Goal: Information Seeking & Learning: Learn about a topic

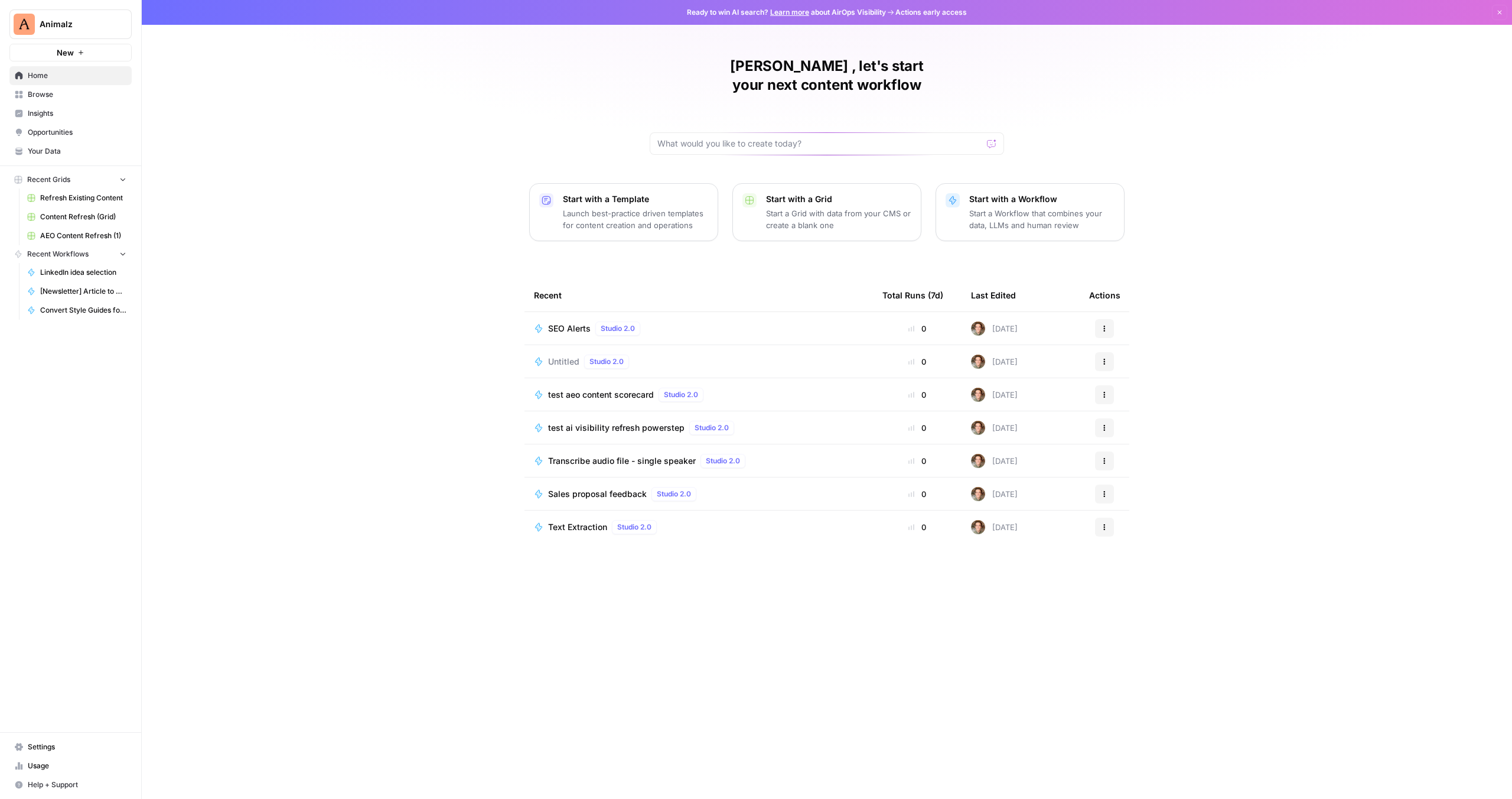
click at [37, 91] on span "Browse" at bounding box center [78, 94] width 99 height 11
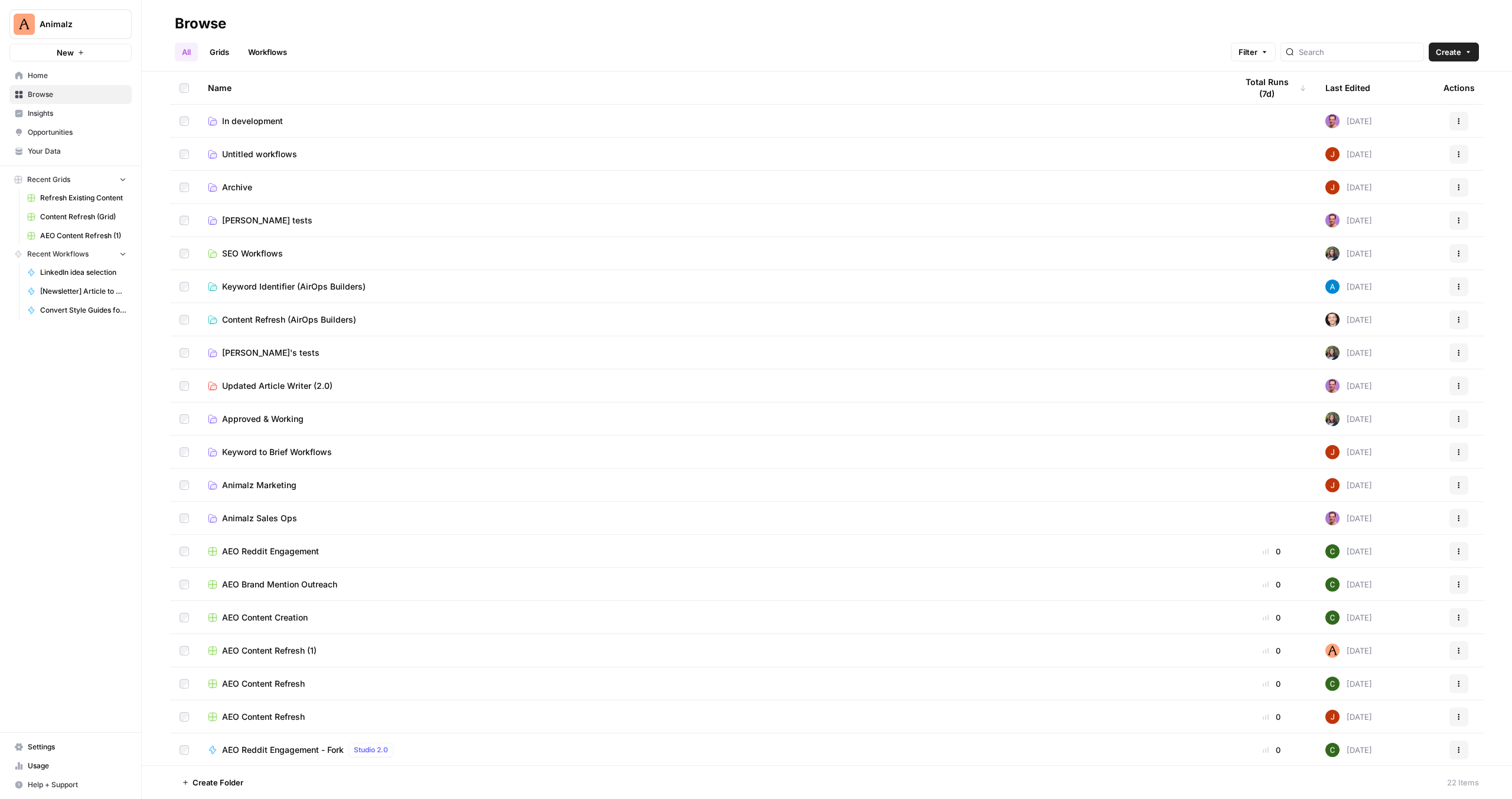
click at [237, 118] on span "In development" at bounding box center [253, 121] width 61 height 12
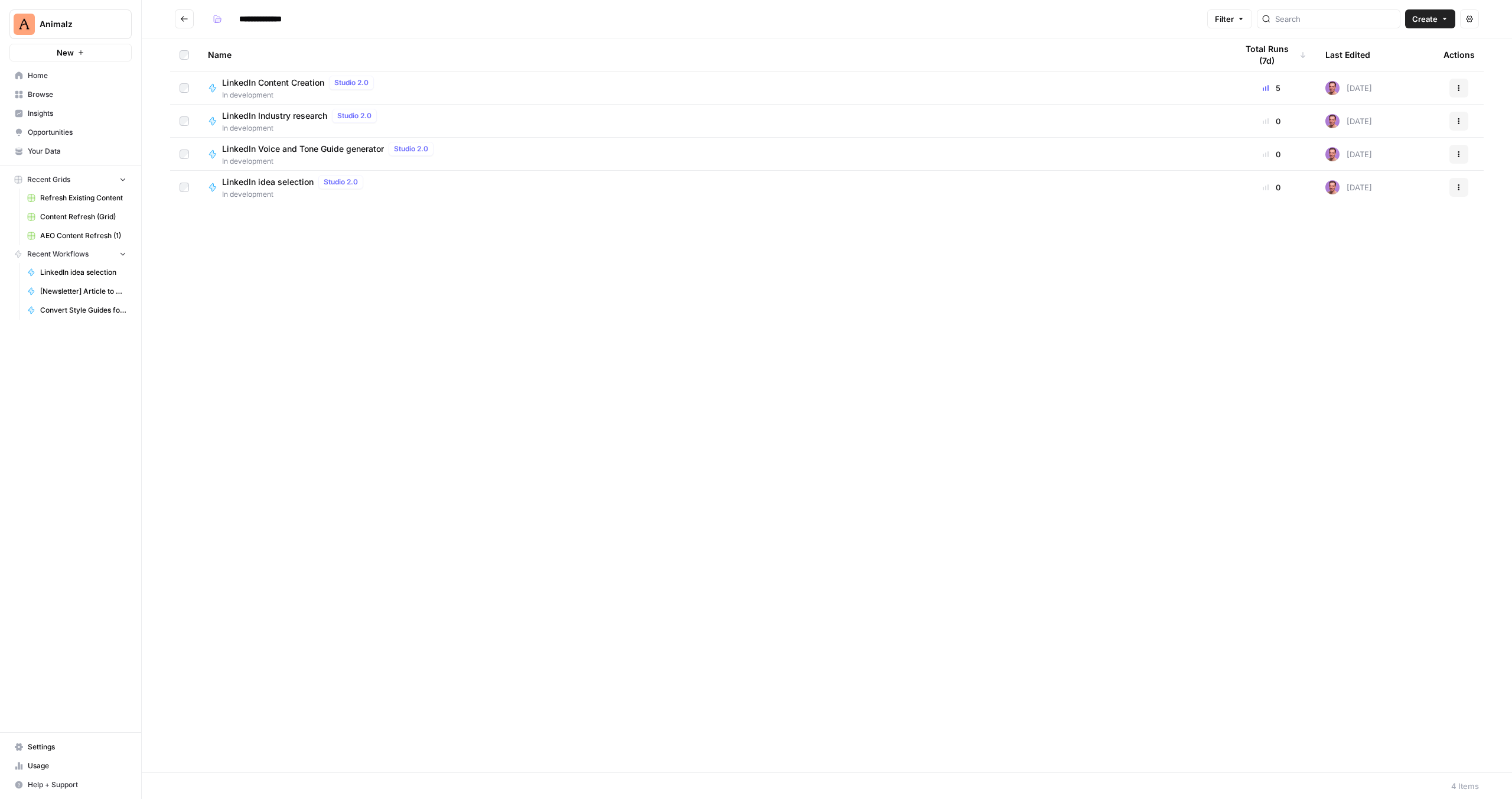
click at [440, 528] on div "Name Total Runs (7d) Last Edited Actions LinkedIn Content Creation Studio 2.0 I…" at bounding box center [827, 405] width 1371 height 734
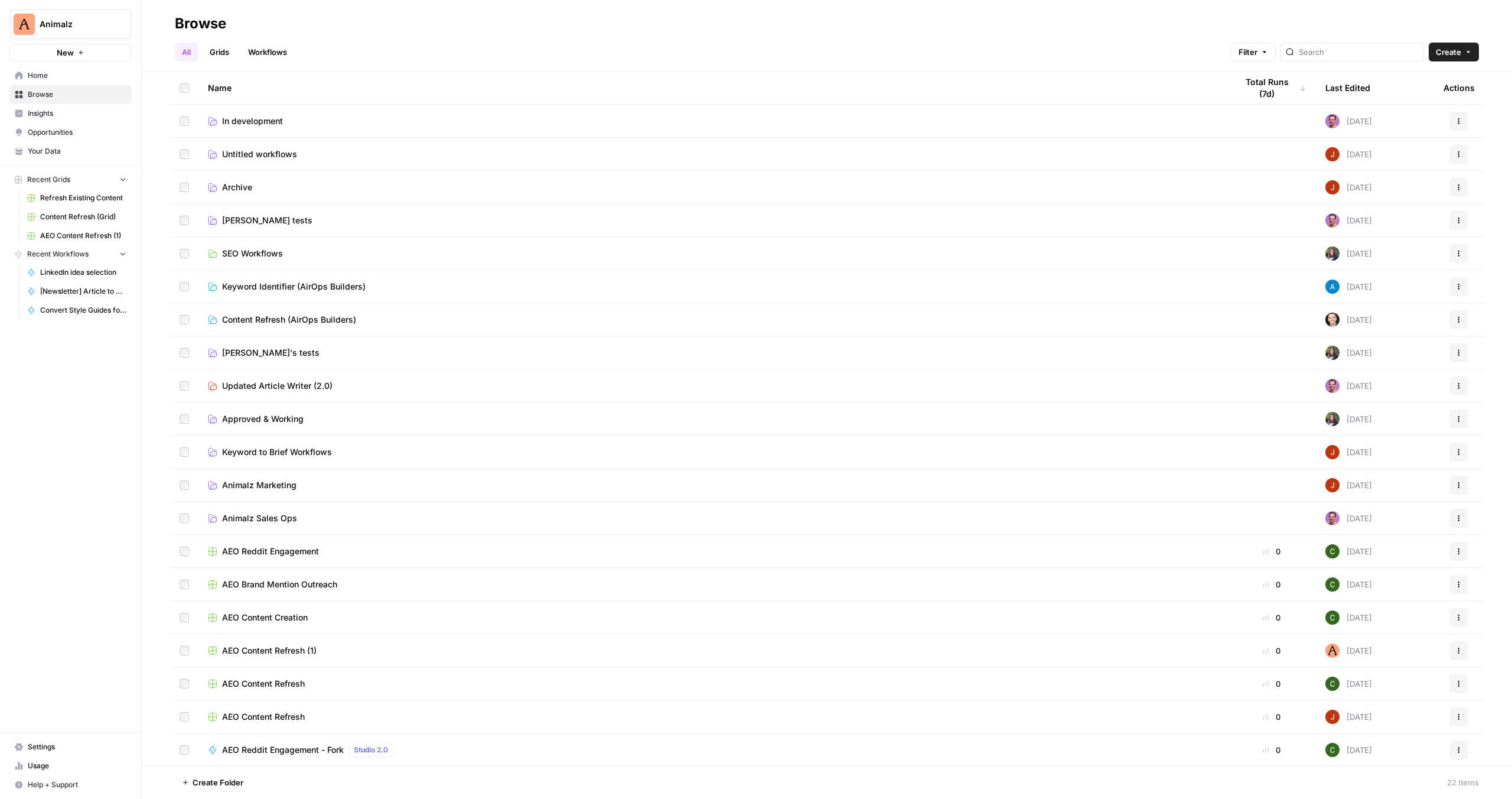
click at [1352, 87] on div "Last Edited" at bounding box center [1348, 88] width 45 height 33
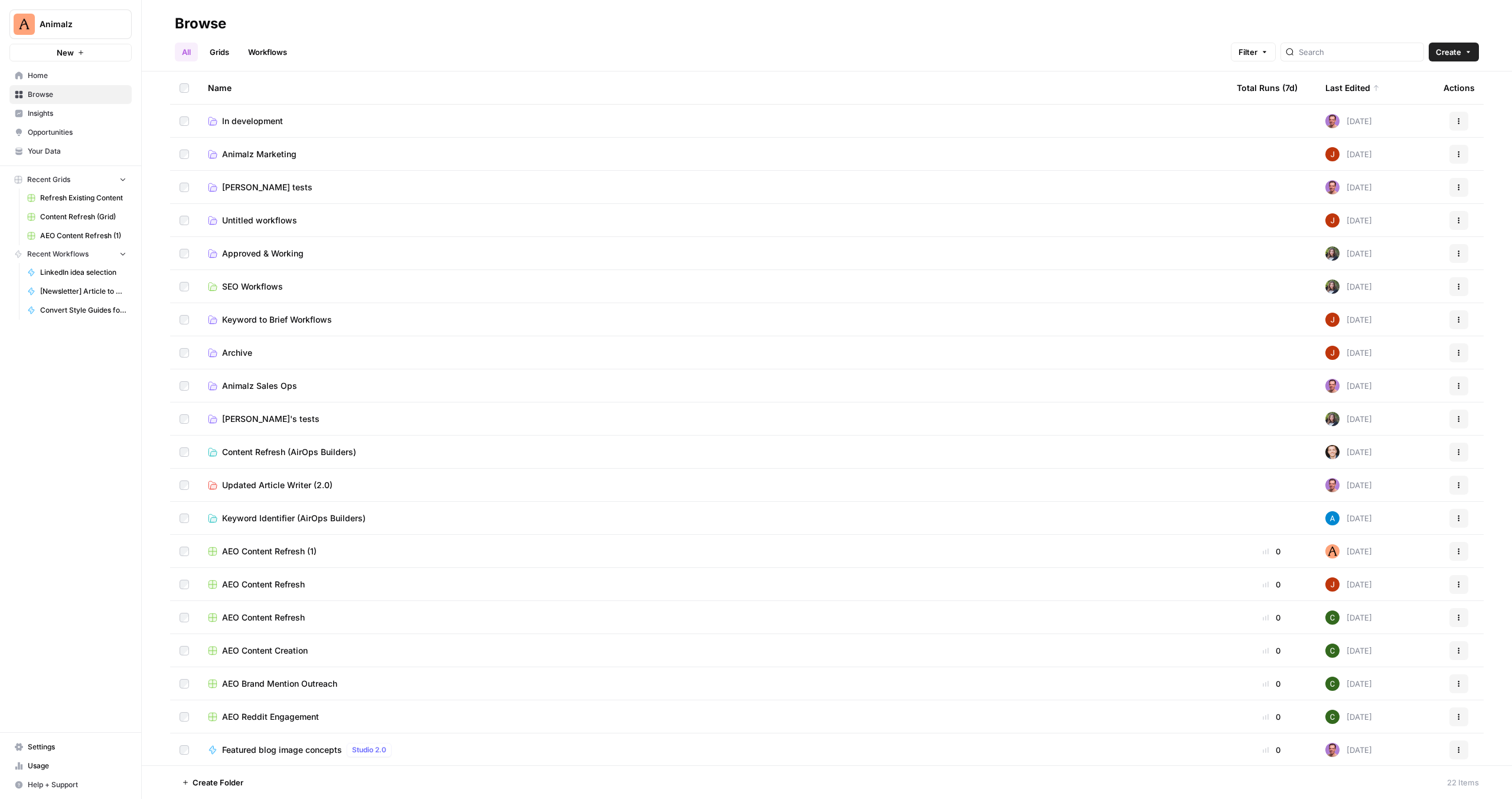
click at [1352, 87] on div "Last Edited" at bounding box center [1352, 88] width 54 height 33
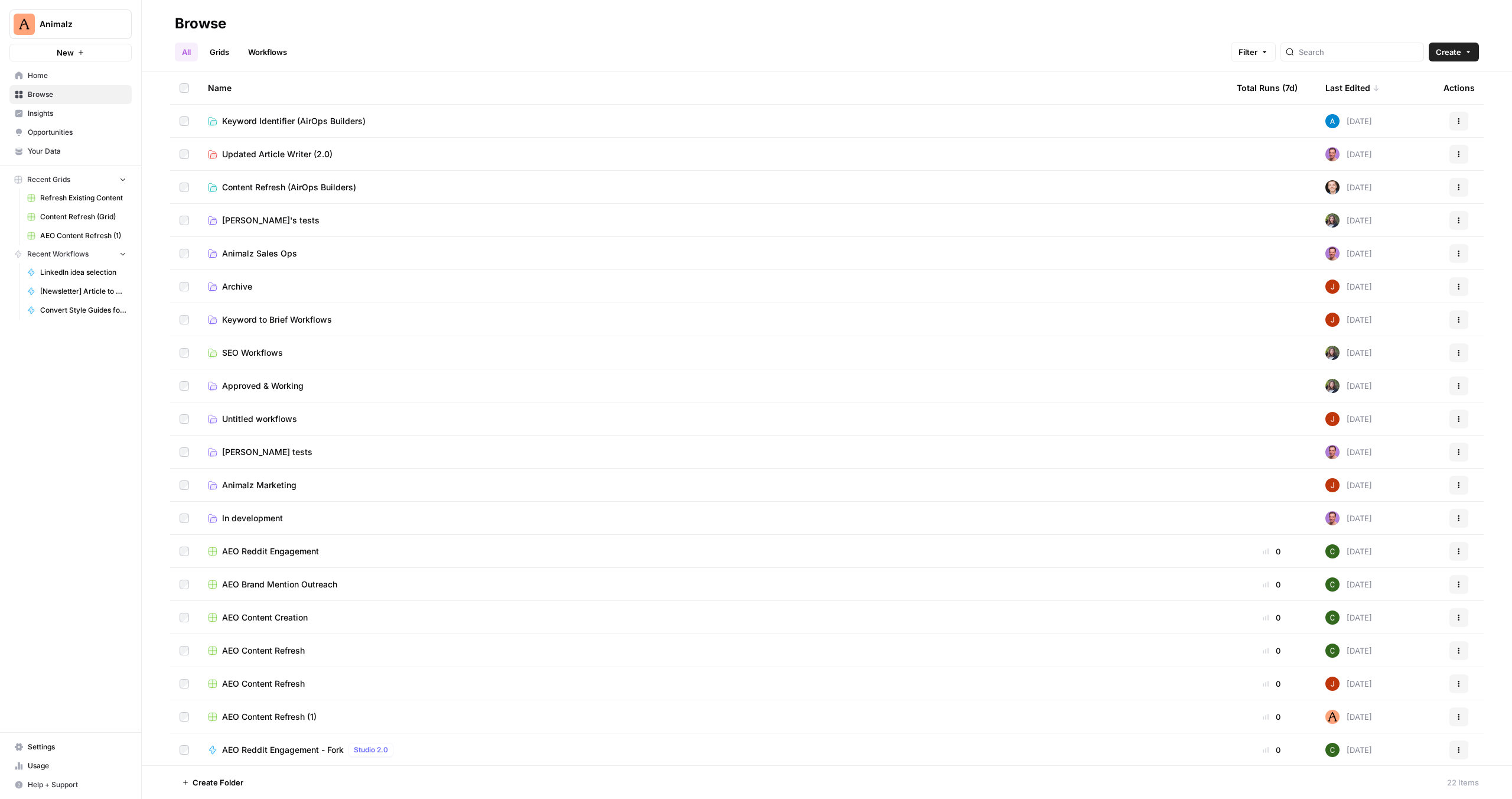
click at [1352, 87] on div "Last Edited" at bounding box center [1352, 88] width 54 height 33
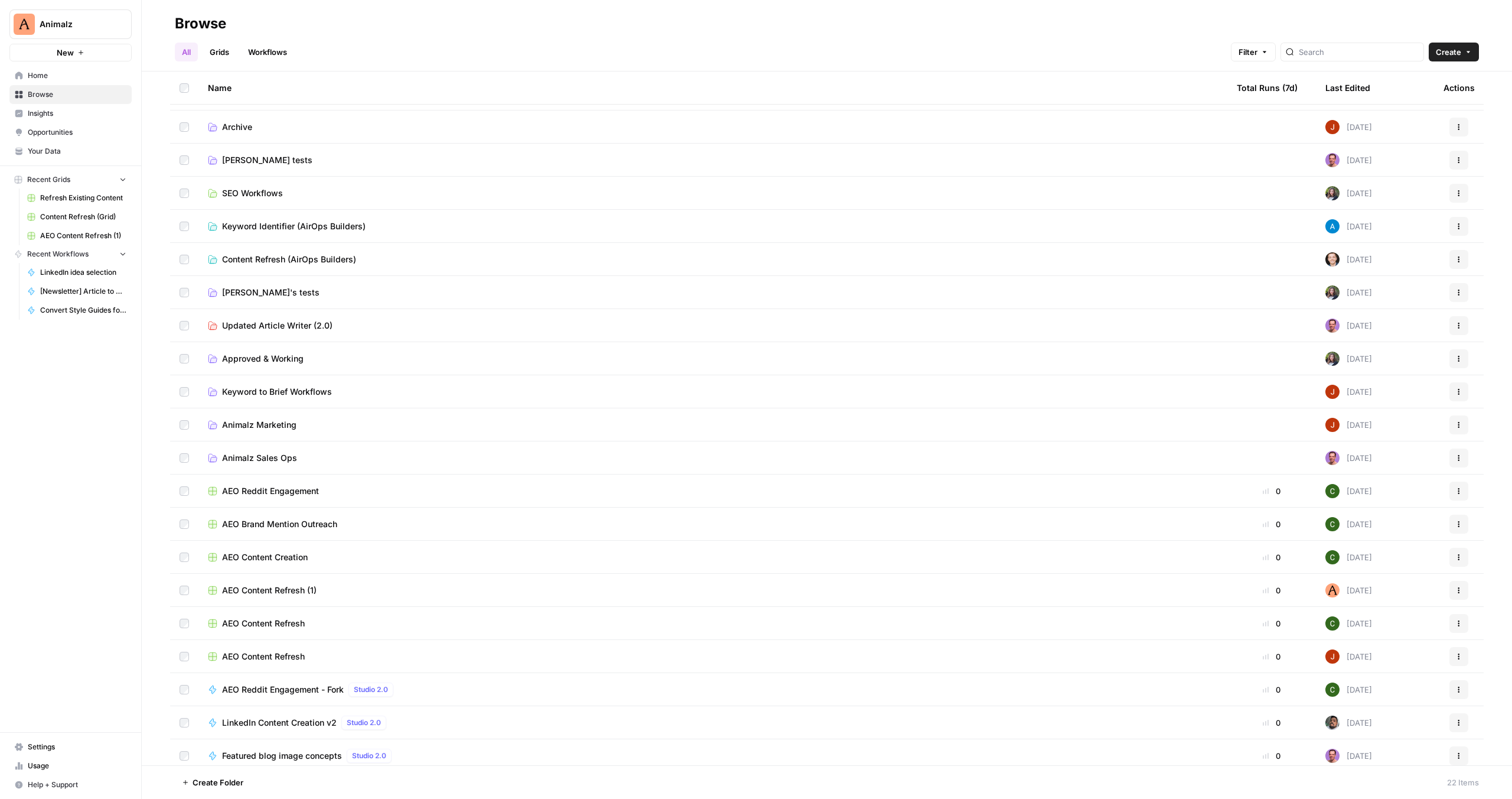
scroll to position [68, 0]
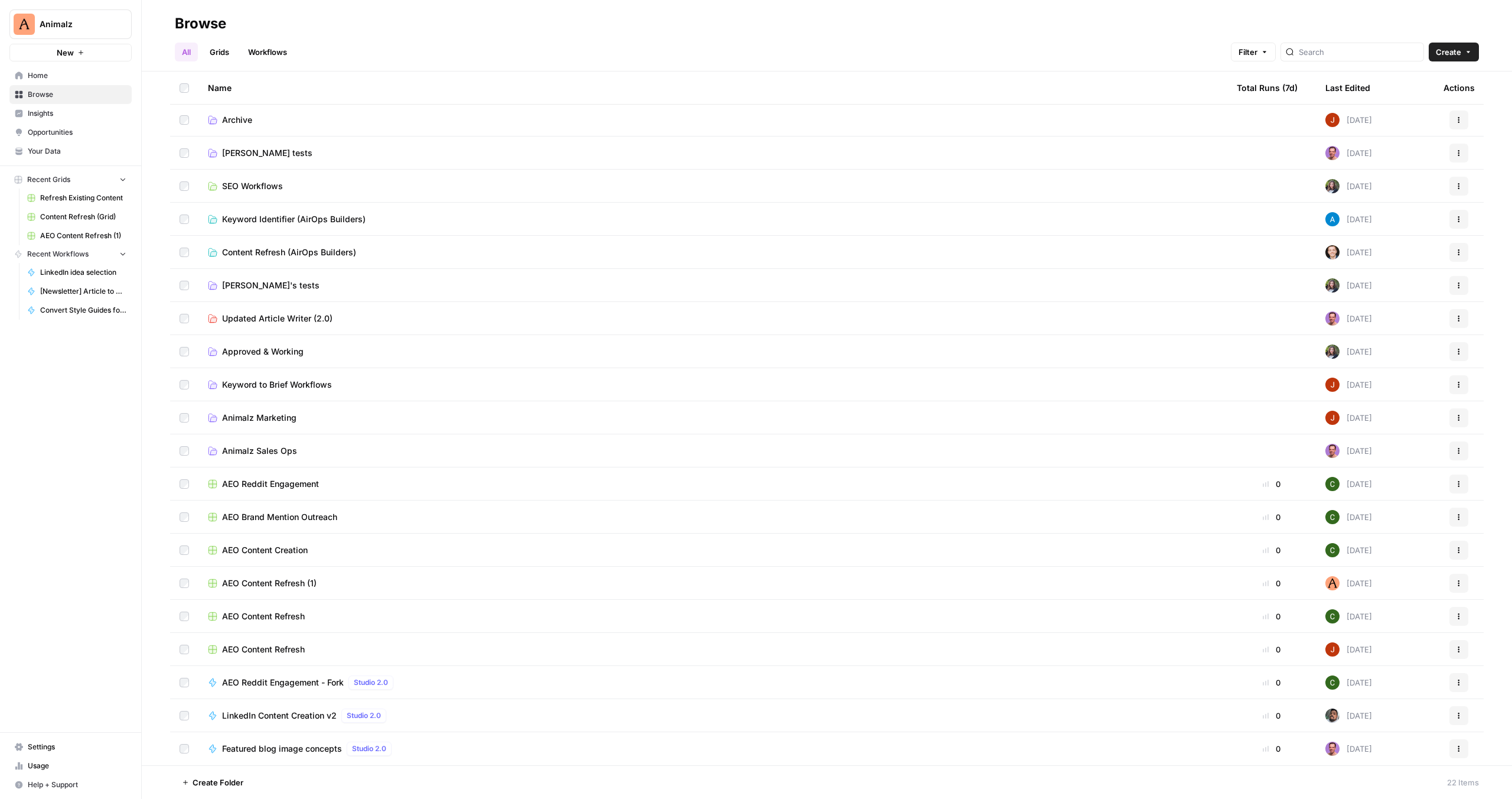
click at [1354, 88] on div "Last Edited" at bounding box center [1348, 88] width 45 height 33
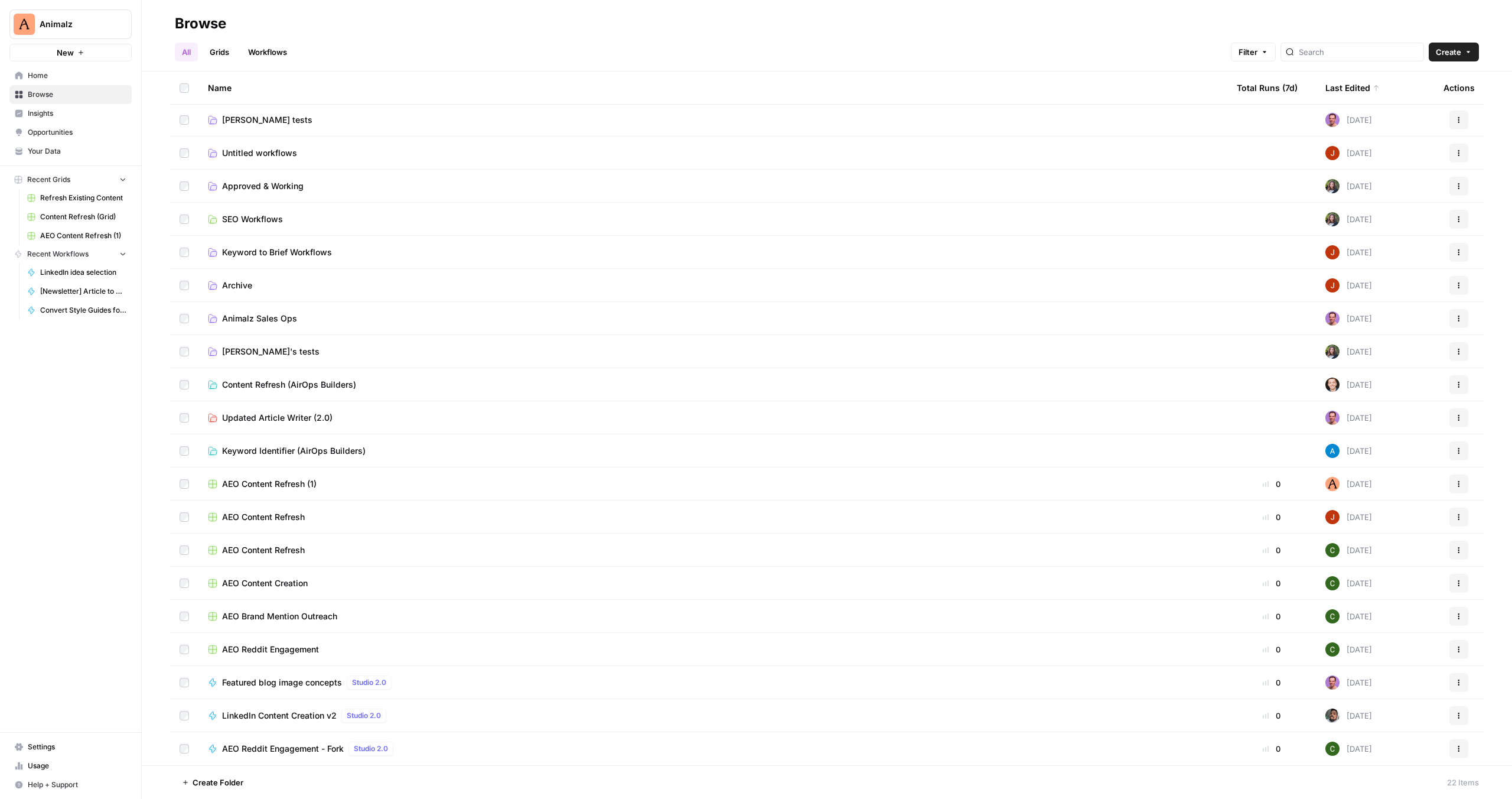
click at [1354, 88] on div "Last Edited" at bounding box center [1352, 88] width 54 height 33
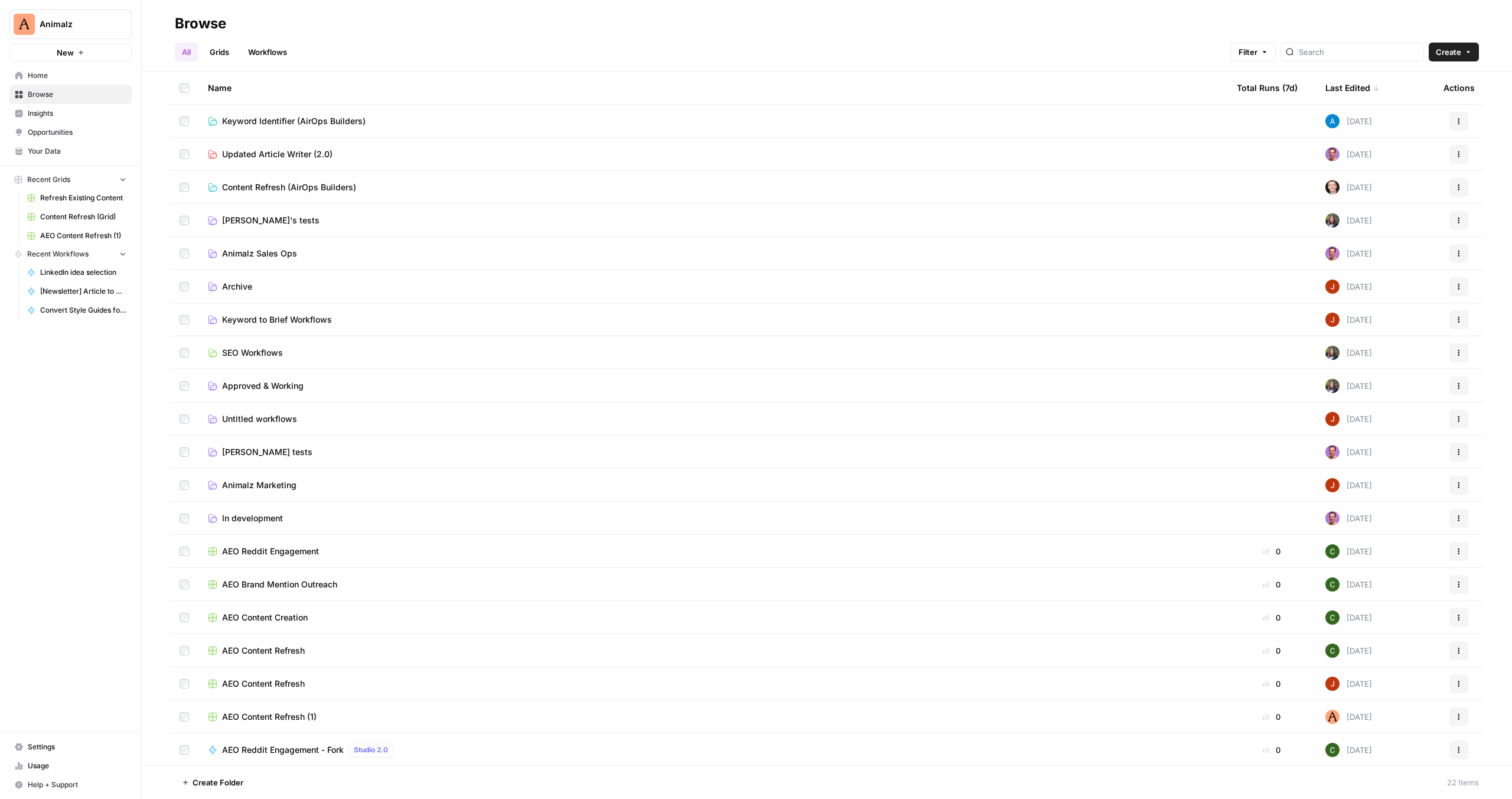
click at [1355, 87] on div "Last Edited" at bounding box center [1352, 88] width 54 height 33
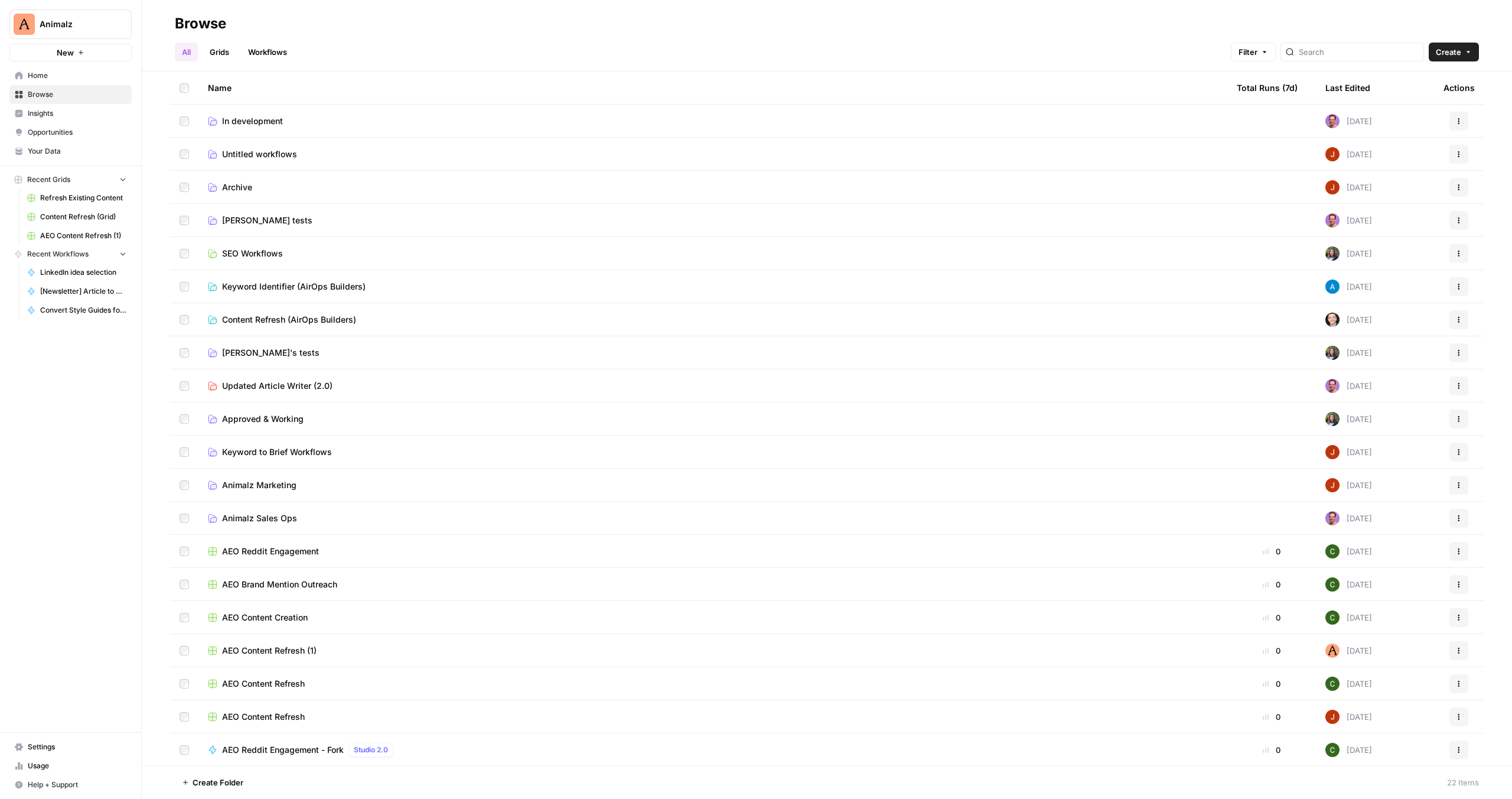
click at [1353, 87] on div "Last Edited" at bounding box center [1348, 88] width 45 height 33
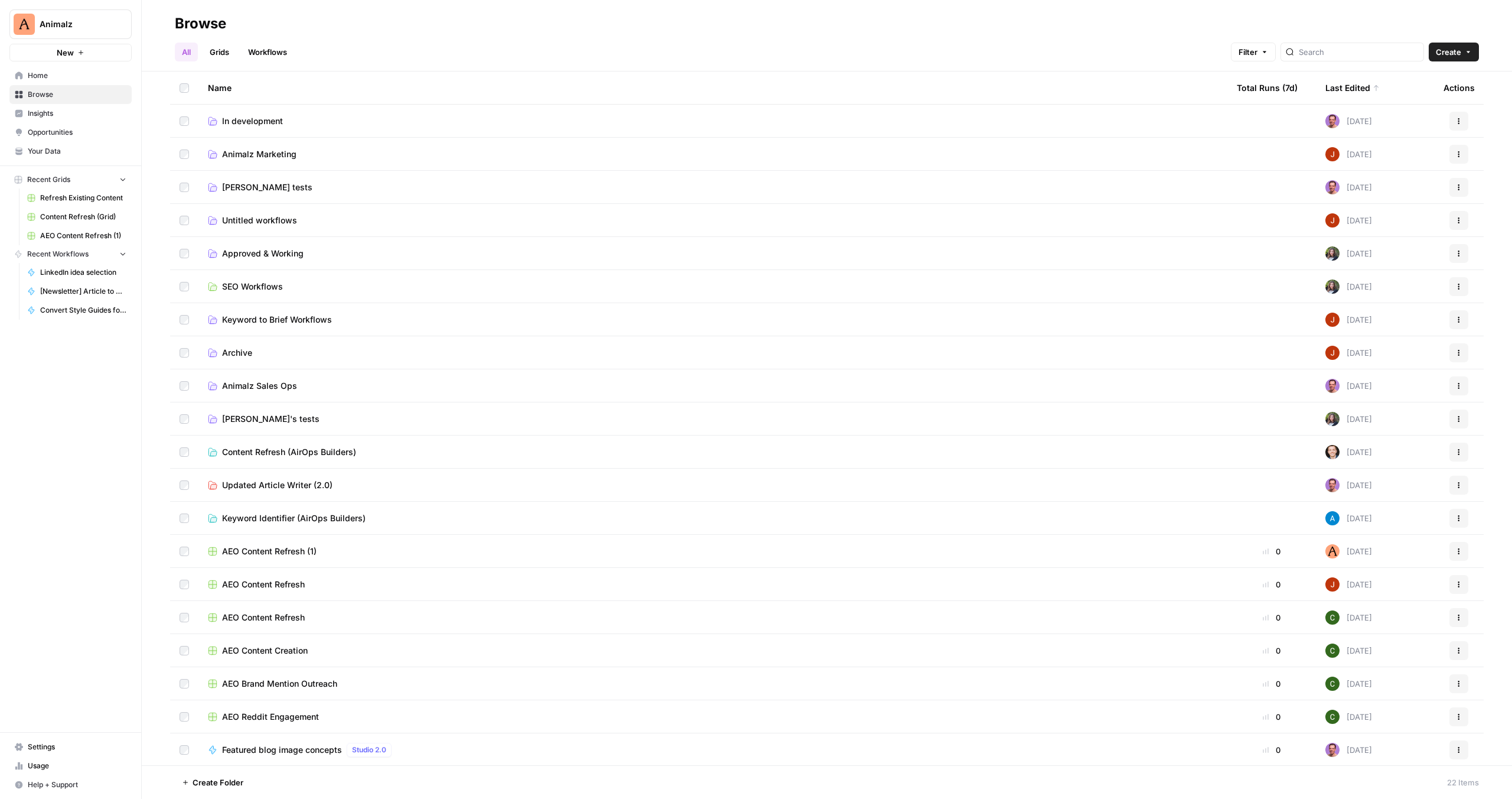
click at [255, 52] on link "Workflows" at bounding box center [268, 52] width 53 height 19
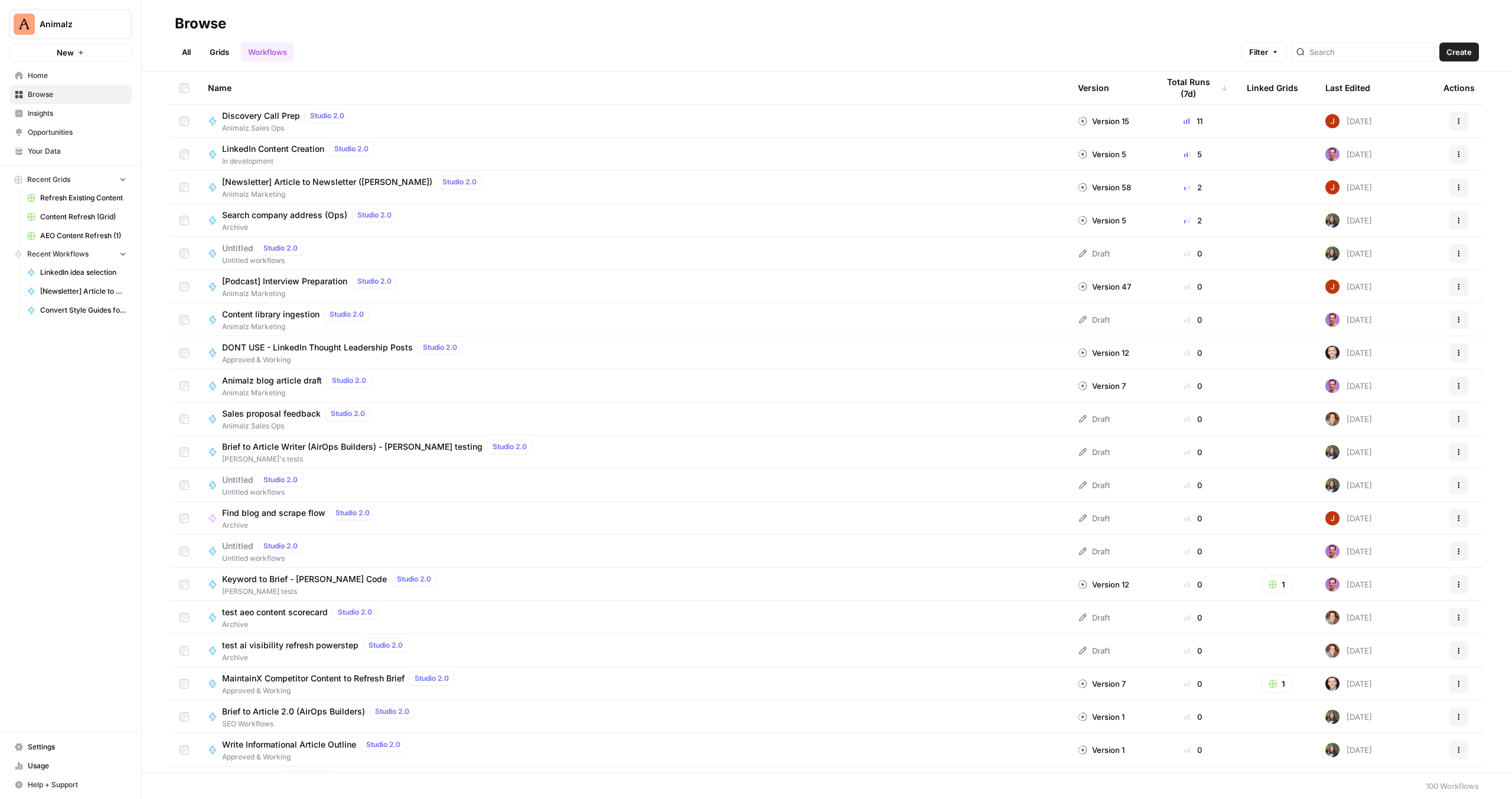
click at [1346, 88] on div "Last Edited" at bounding box center [1348, 88] width 45 height 33
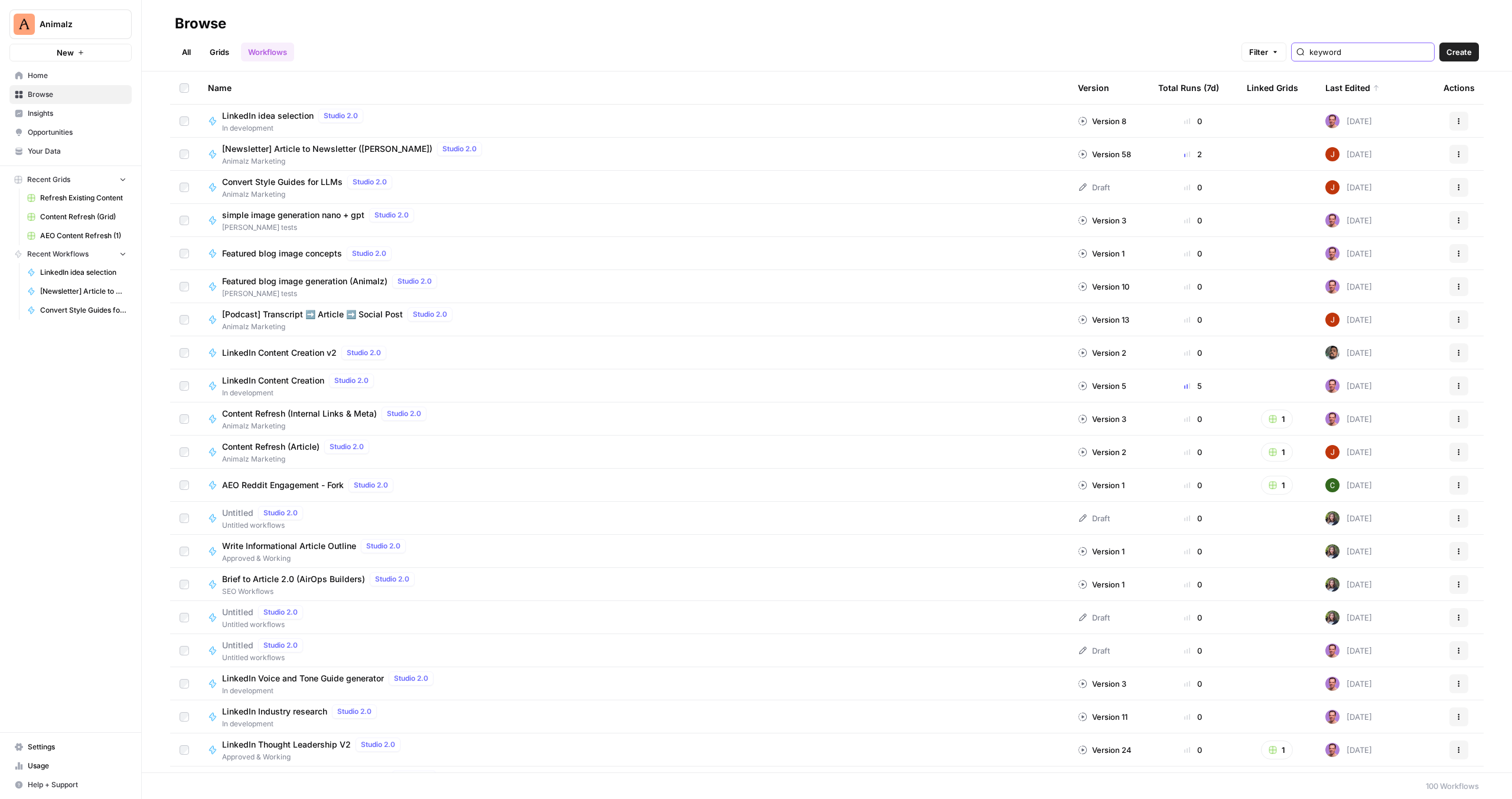
type input "keyword"
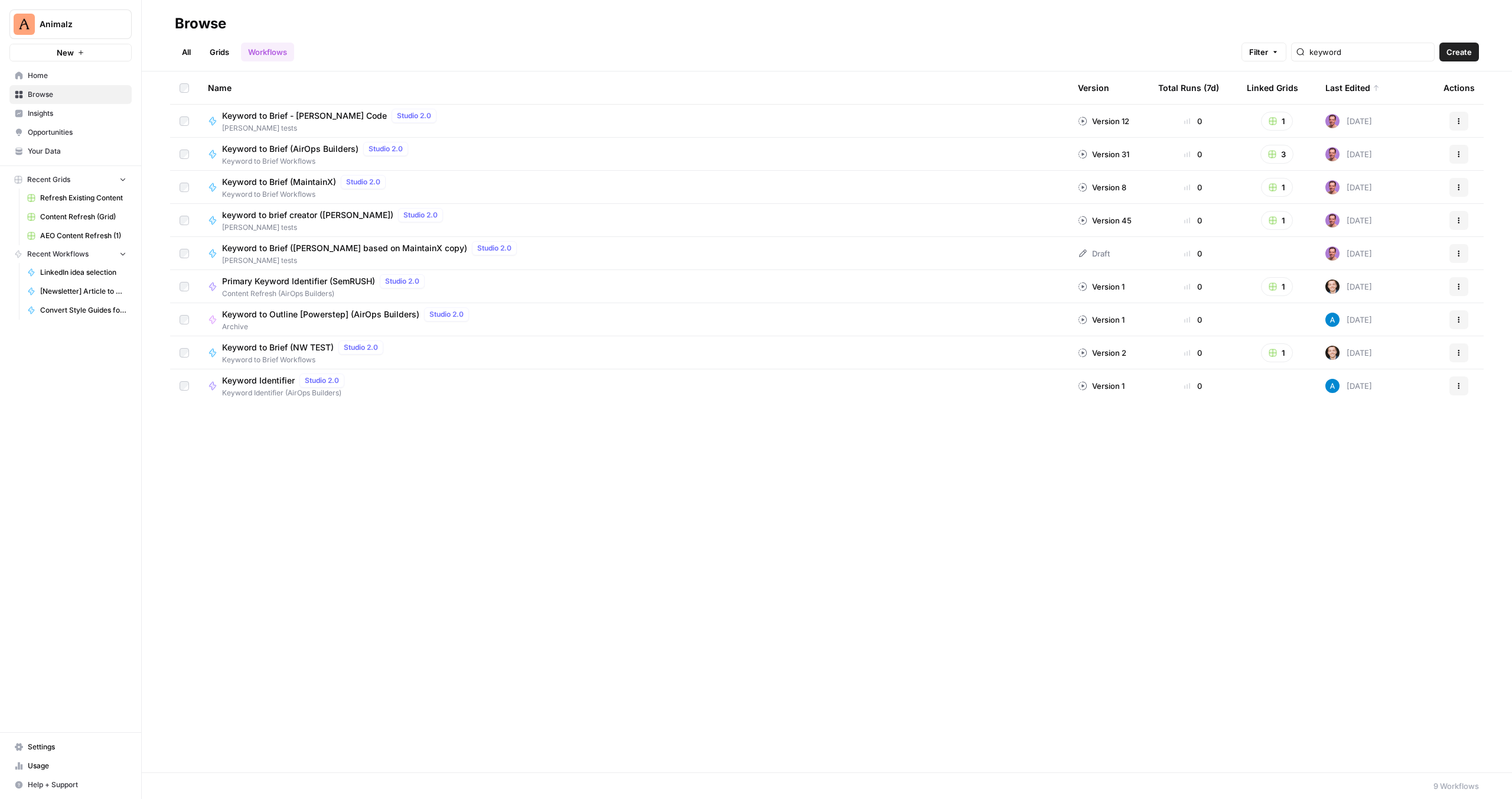
click at [215, 326] on div "Keyword to Outline [Powerstep] (AirOps Builders) Studio 2.0 Archive" at bounding box center [633, 320] width 851 height 25
click at [1425, 53] on input "keyword" at bounding box center [1370, 53] width 120 height 12
type input "keyword"
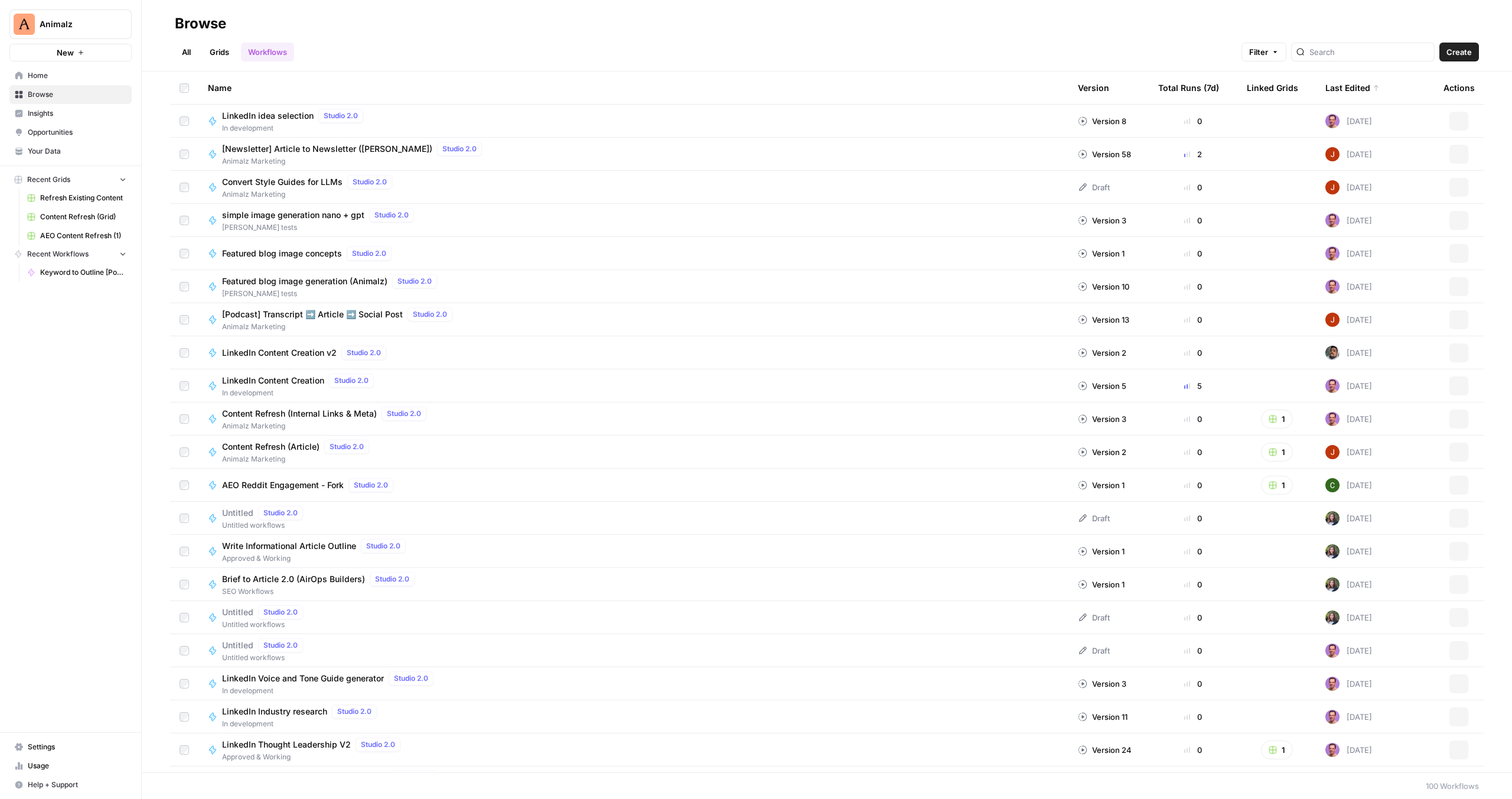
click at [1130, 64] on header "Browse All Grids Workflows Filter Create" at bounding box center [827, 36] width 1371 height 72
click at [536, 37] on div "All Grids Workflows Filter Create" at bounding box center [827, 46] width 1304 height 28
click at [37, 73] on span "Home" at bounding box center [78, 75] width 99 height 11
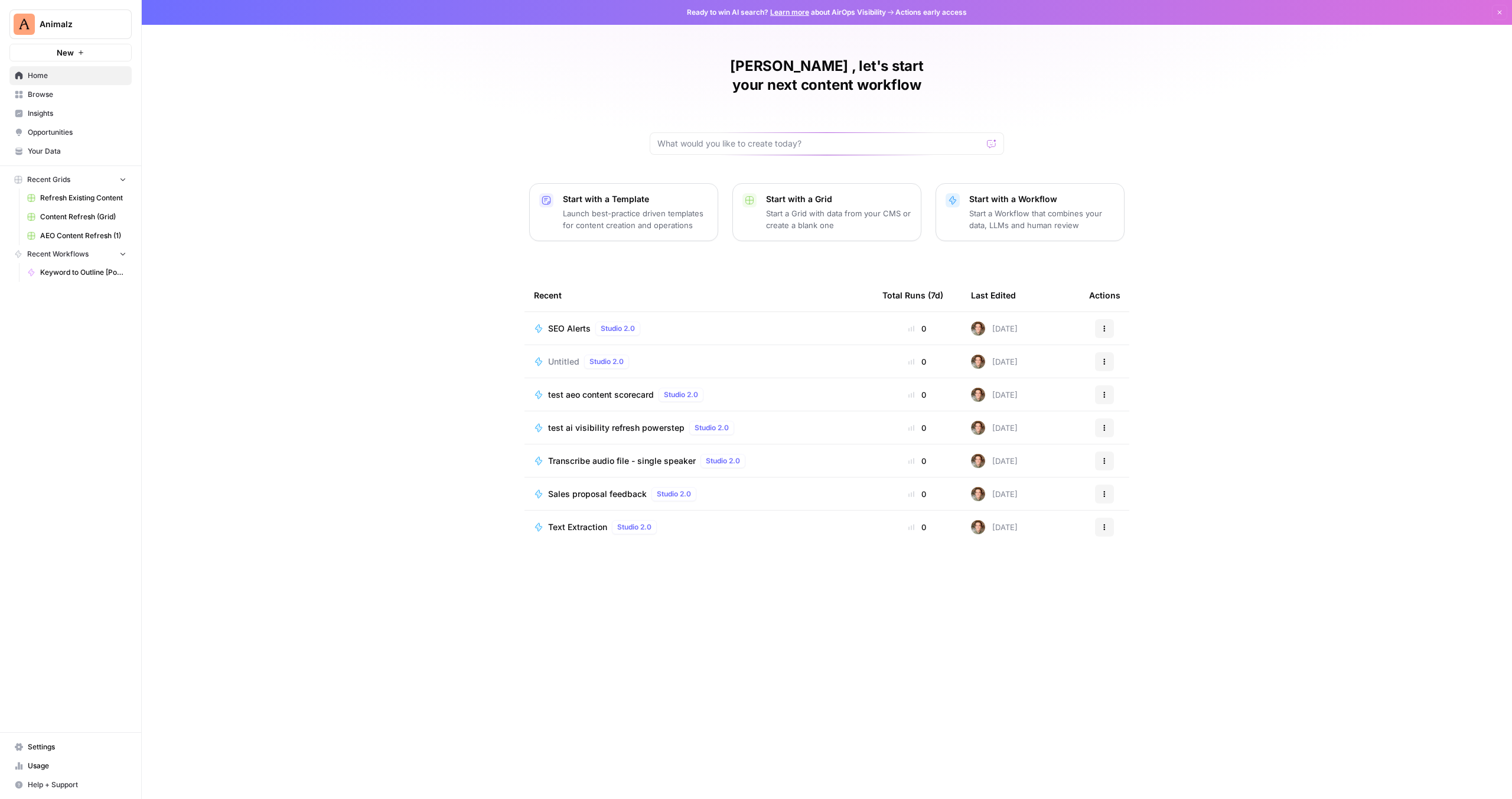
click at [357, 99] on div "[PERSON_NAME] , let's start your next content workflow Start with a Template La…" at bounding box center [827, 400] width 1371 height 799
click at [424, 145] on div "[PERSON_NAME] , let's start your next content workflow Start with a Template La…" at bounding box center [827, 400] width 1371 height 799
click at [421, 153] on div "[PERSON_NAME] , let's start your next content workflow Start with a Template La…" at bounding box center [827, 400] width 1371 height 799
click at [56, 73] on span "Home" at bounding box center [78, 75] width 99 height 11
click at [310, 151] on div "[PERSON_NAME] , let's start your next content workflow Start with a Template La…" at bounding box center [827, 400] width 1371 height 799
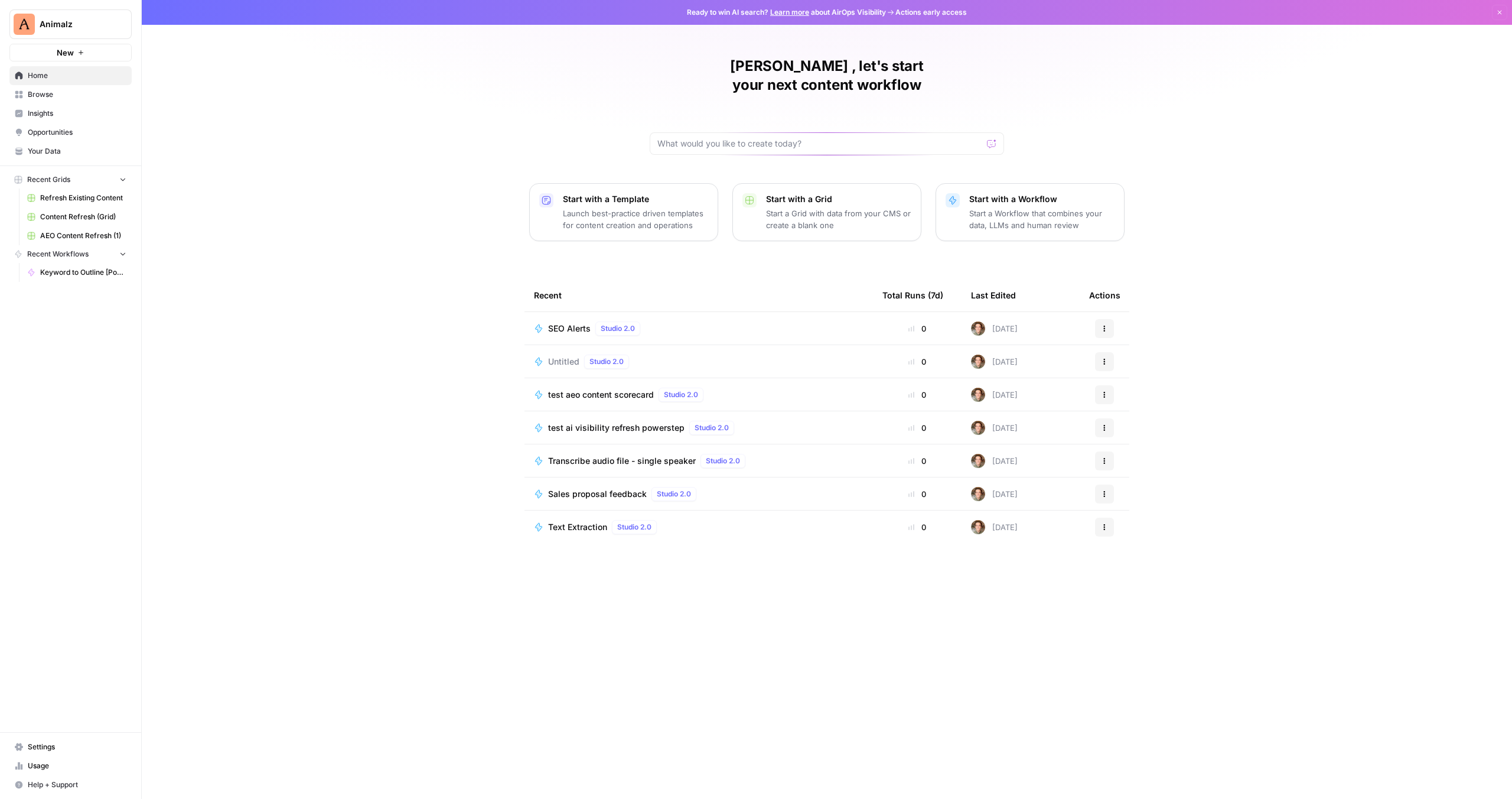
click at [310, 151] on div "[PERSON_NAME] , let's start your next content workflow Start with a Template La…" at bounding box center [827, 400] width 1371 height 799
click at [310, 152] on div "[PERSON_NAME] , let's start your next content workflow Start with a Template La…" at bounding box center [827, 400] width 1371 height 799
